Goal: Information Seeking & Learning: Learn about a topic

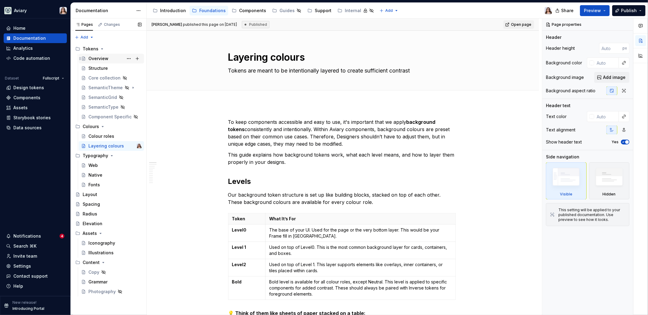
click at [97, 56] on div "Overview" at bounding box center [98, 59] width 20 height 6
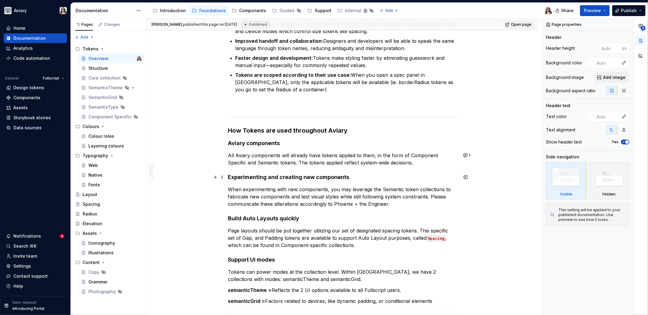
scroll to position [391, 0]
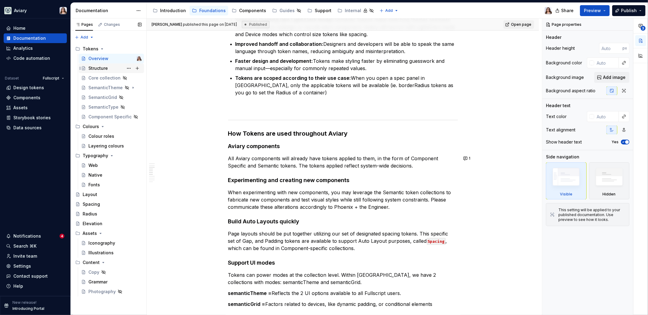
click at [101, 66] on div "Structure" at bounding box center [97, 68] width 19 height 6
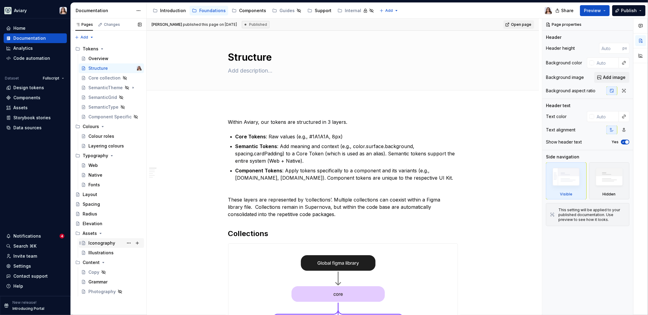
click at [100, 238] on div "Iconography" at bounding box center [111, 243] width 65 height 10
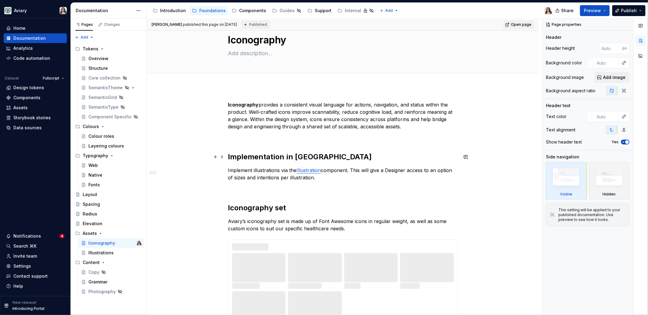
scroll to position [22, 0]
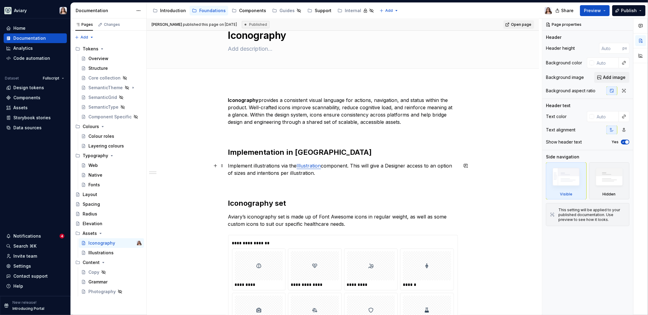
type textarea "*"
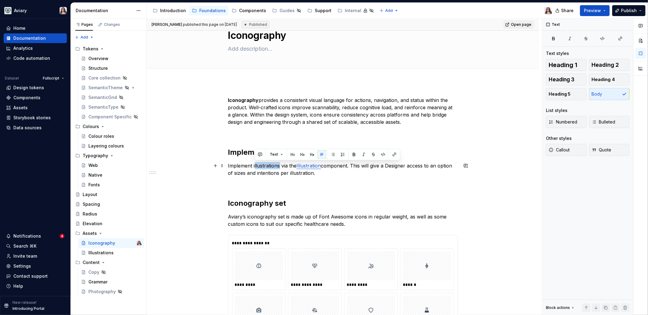
drag, startPoint x: 254, startPoint y: 165, endPoint x: 278, endPoint y: 165, distance: 24.3
click at [278, 165] on p "Implement illustrations via the Illustration component. This will give a Design…" at bounding box center [343, 169] width 230 height 15
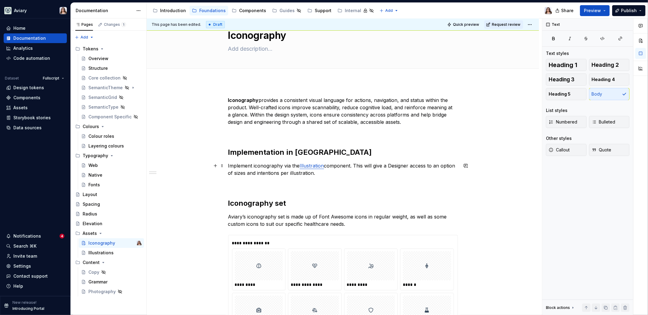
click at [316, 165] on link "Illustration" at bounding box center [312, 166] width 24 height 6
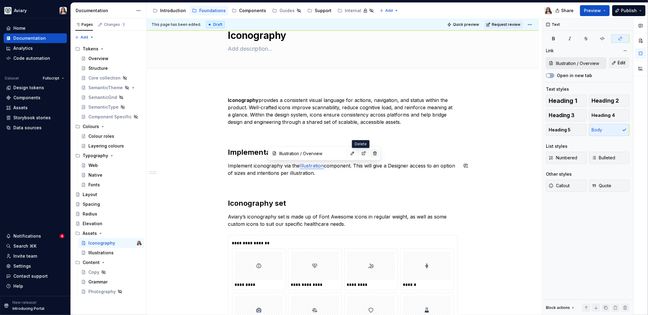
click at [370, 154] on button "button" at bounding box center [374, 153] width 9 height 9
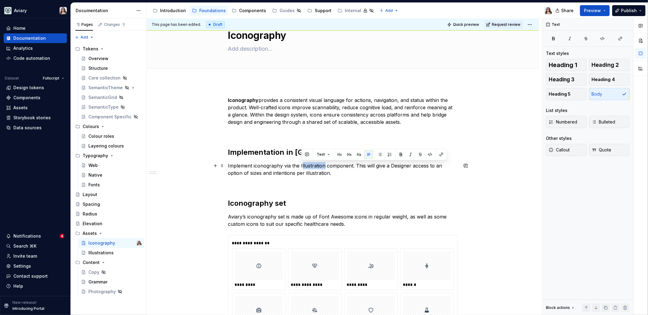
drag, startPoint x: 322, startPoint y: 166, endPoint x: 301, endPoint y: 166, distance: 21.6
click at [301, 166] on p "Implement iconography via the Illustration component. This will give a Designer…" at bounding box center [343, 169] width 230 height 15
drag, startPoint x: 309, startPoint y: 166, endPoint x: 300, endPoint y: 167, distance: 9.4
click at [300, 167] on p "Implement iconography via the Icon component. This will give a Designer access …" at bounding box center [343, 169] width 230 height 15
click at [439, 155] on button "button" at bounding box center [439, 154] width 9 height 9
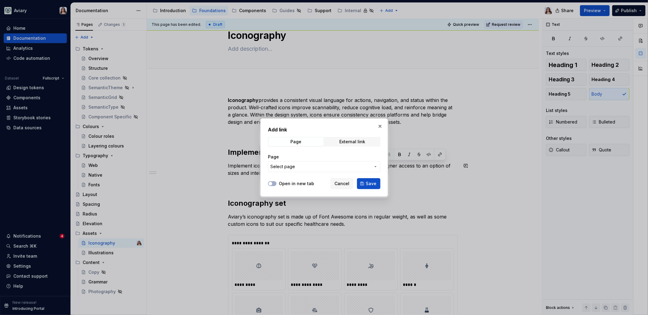
click at [371, 165] on button "Select page" at bounding box center [324, 166] width 112 height 11
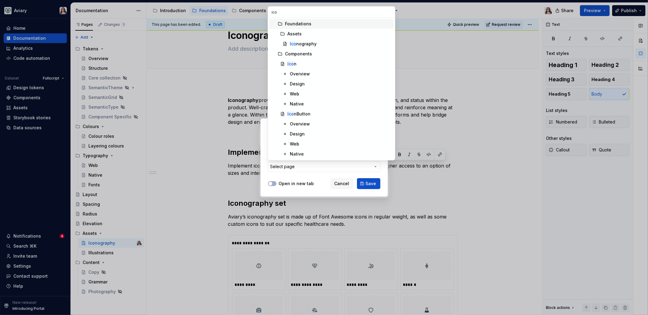
type input "icon"
click at [304, 74] on div "Overview" at bounding box center [300, 74] width 20 height 6
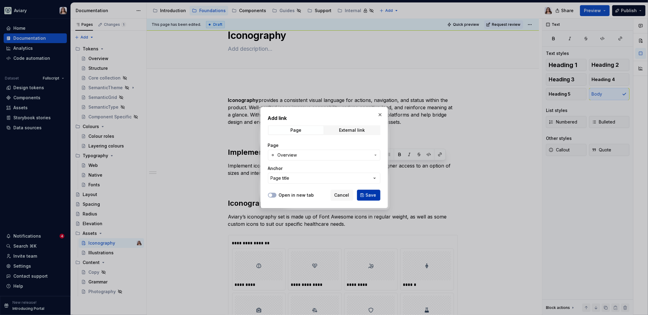
click at [370, 192] on span "Save" at bounding box center [371, 195] width 11 height 6
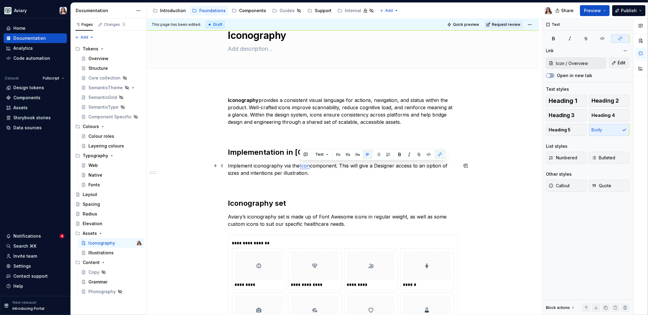
click at [383, 172] on p "Implement iconography via the Icon component. This will give a Designer access …" at bounding box center [343, 169] width 230 height 15
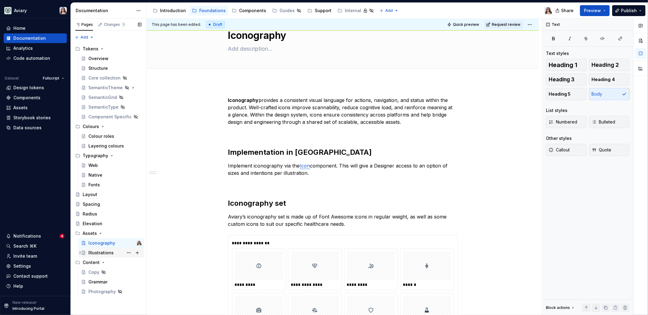
click at [104, 252] on div "Illustrations" at bounding box center [100, 253] width 25 height 6
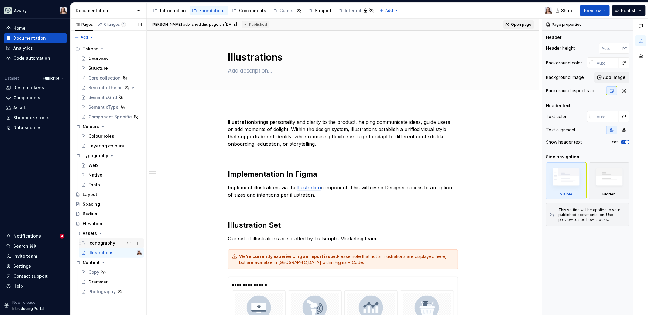
click at [99, 242] on div "Iconography" at bounding box center [101, 243] width 27 height 6
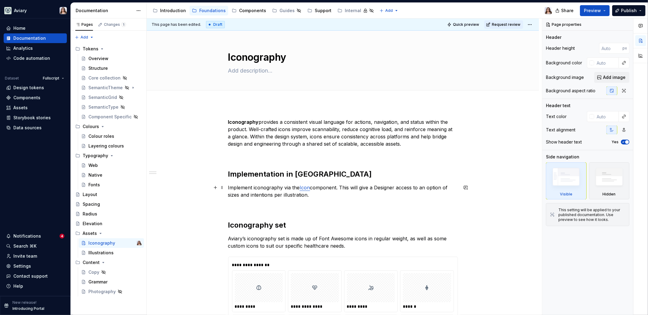
type textarea "*"
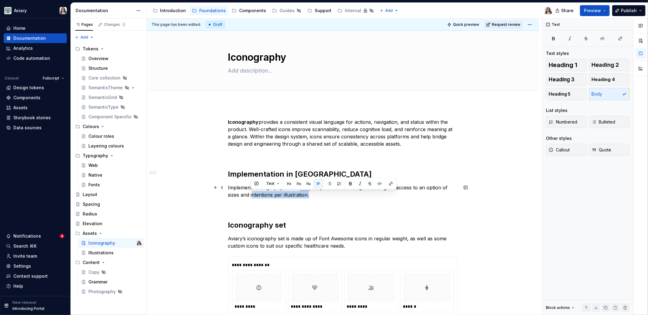
drag, startPoint x: 307, startPoint y: 195, endPoint x: 251, endPoint y: 195, distance: 56.2
click at [251, 195] on p "Implement iconography via the Icon component. This will give a Designer access …" at bounding box center [343, 191] width 230 height 15
click at [299, 196] on p "Implement iconography via the Icon component. This will give a Designer access …" at bounding box center [343, 191] width 230 height 15
click at [295, 195] on p "Implement iconography via the Icon component. This will give a Designer access …" at bounding box center [343, 191] width 230 height 15
click at [251, 194] on p "Implement iconography via the Icon component. This will give a Designer access …" at bounding box center [343, 191] width 230 height 15
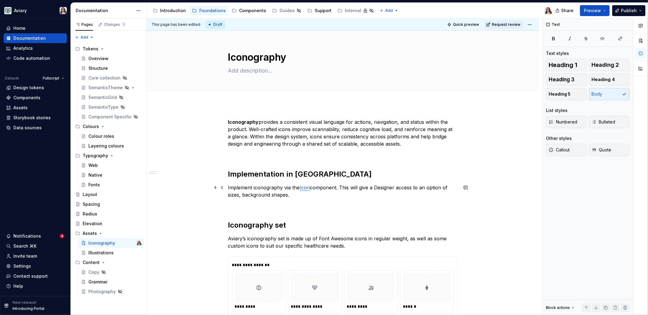
click at [288, 194] on p "Implement iconography via the Icon component. This will give a Designer access …" at bounding box center [343, 191] width 230 height 15
click at [288, 227] on h2 "Iconography set" at bounding box center [343, 225] width 230 height 10
click at [346, 247] on p "Aviary’s iconography set is made up of Font Awesome icons in regular weight, as…" at bounding box center [343, 242] width 230 height 15
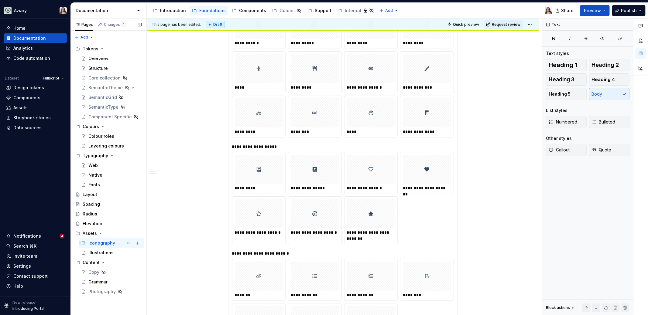
scroll to position [297, 0]
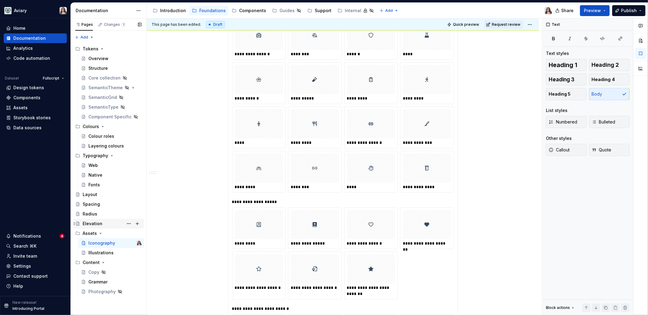
click at [96, 223] on div "Elevation" at bounding box center [93, 224] width 20 height 6
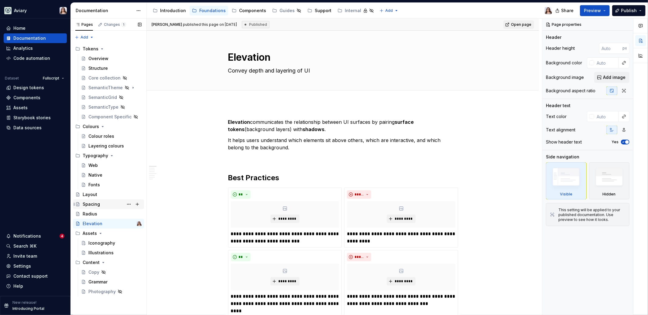
click at [90, 206] on div "Spacing" at bounding box center [91, 204] width 17 height 6
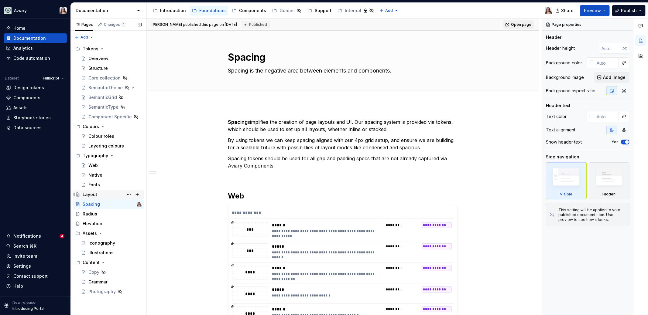
click at [90, 195] on div "Layout" at bounding box center [90, 195] width 15 height 6
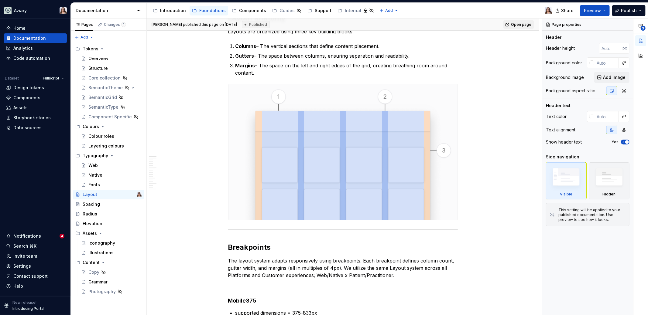
scroll to position [17, 0]
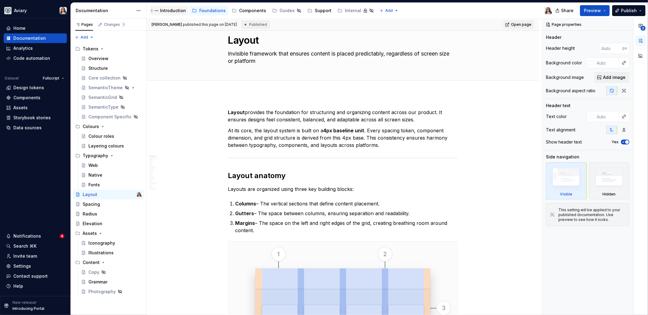
click at [176, 11] on div "Introduction" at bounding box center [173, 11] width 26 height 6
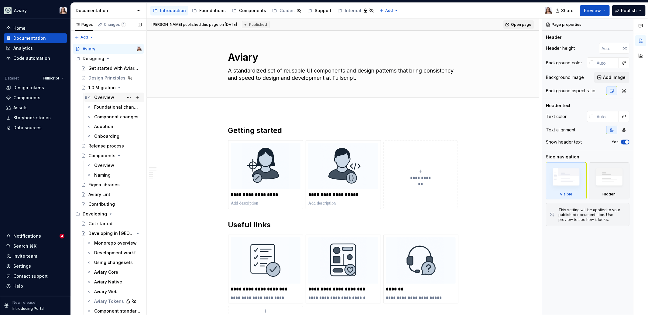
click at [104, 98] on div "Overview" at bounding box center [104, 97] width 20 height 6
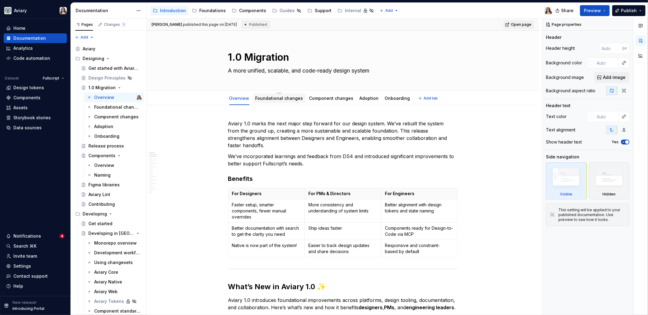
click at [284, 101] on div "Foundational changes" at bounding box center [279, 98] width 48 height 7
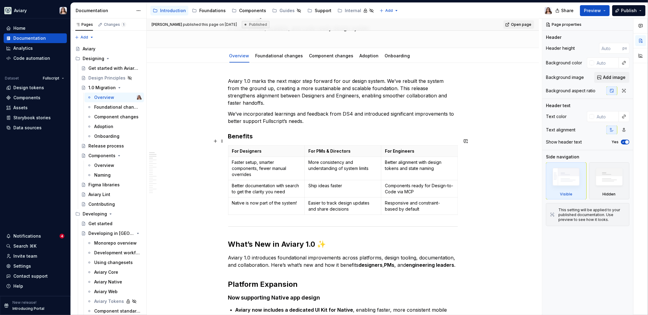
scroll to position [42, 0]
click at [208, 10] on div "Foundations" at bounding box center [212, 11] width 26 height 6
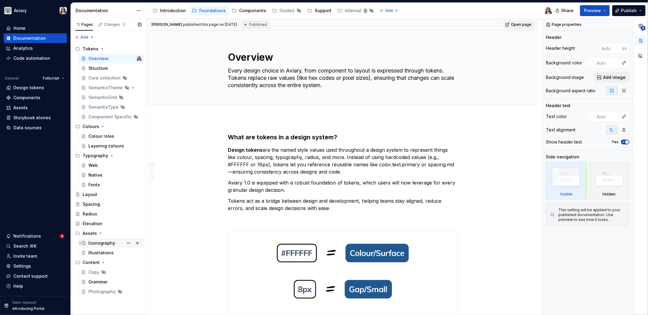
click at [99, 245] on div "Iconography" at bounding box center [101, 243] width 27 height 6
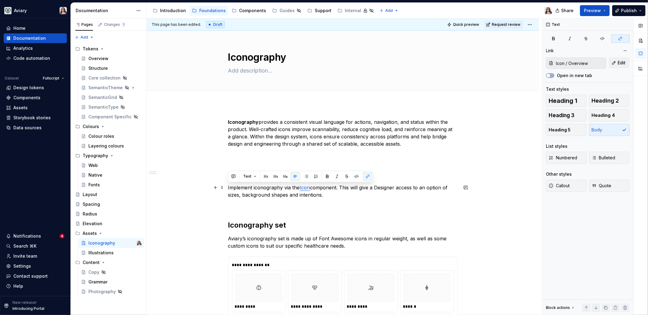
drag, startPoint x: 328, startPoint y: 192, endPoint x: 208, endPoint y: 187, distance: 120.0
copy p "Implement iconography via the Icon component. This will give a Designer access …"
click at [341, 121] on p "Iconography provides a consistent visual language for actions, navigation, and …" at bounding box center [343, 132] width 230 height 29
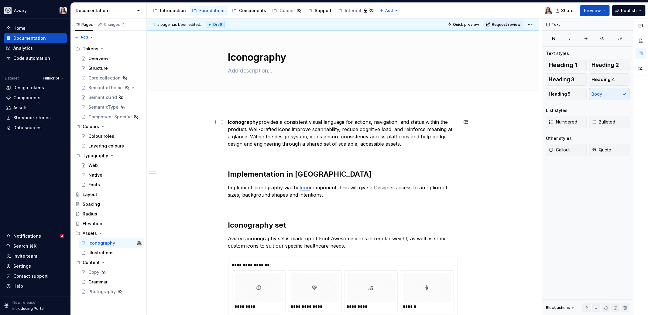
type textarea "*"
